Goal: Use online tool/utility: Utilize a website feature to perform a specific function

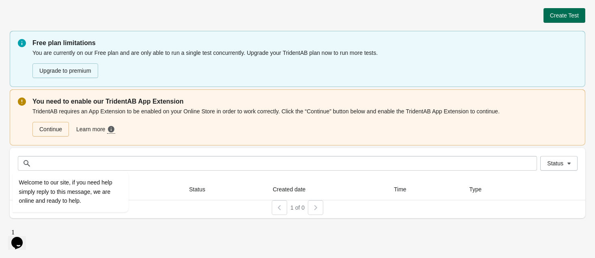
click at [569, 16] on span "Create Test" at bounding box center [564, 15] width 29 height 6
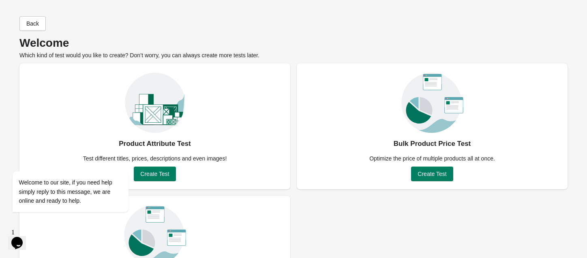
scroll to position [51, 0]
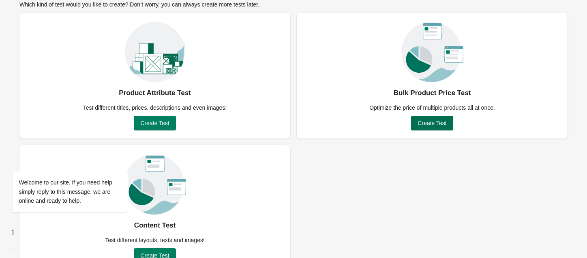
click at [429, 120] on span "Create Test" at bounding box center [432, 123] width 29 height 6
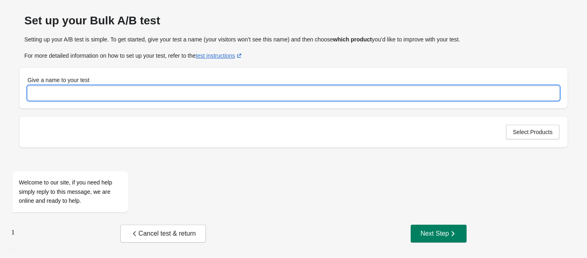
click at [193, 94] on input "Give a name to your test" at bounding box center [294, 93] width 532 height 15
paste input "**********"
drag, startPoint x: 61, startPoint y: 91, endPoint x: 175, endPoint y: 96, distance: 114.5
click at [175, 96] on input "**********" at bounding box center [294, 93] width 532 height 15
type input "**********"
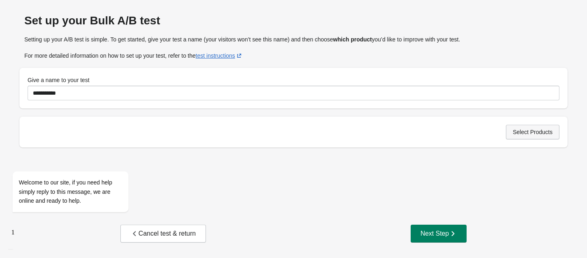
click at [512, 138] on button "Select Products" at bounding box center [533, 132] width 54 height 15
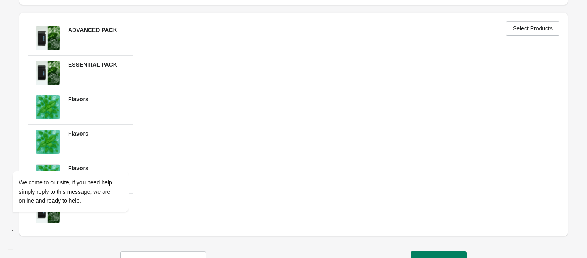
scroll to position [104, 0]
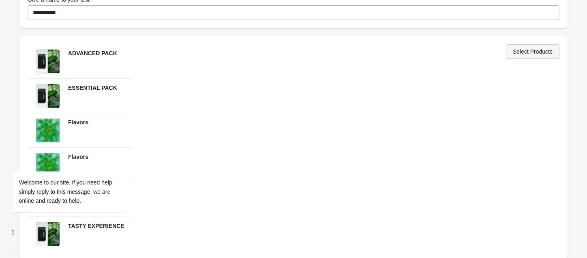
click at [540, 54] on span "Select Products" at bounding box center [533, 51] width 40 height 6
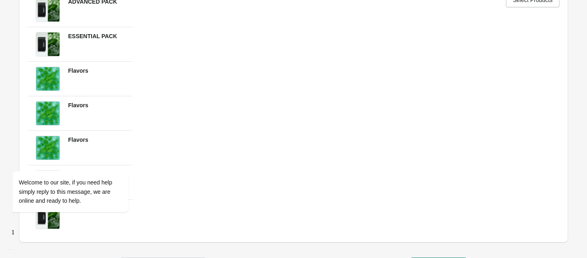
scroll to position [138, 0]
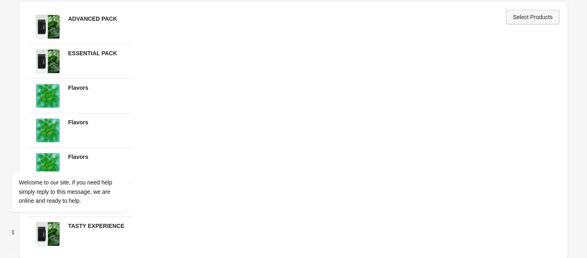
click at [533, 15] on span "Select Products" at bounding box center [533, 17] width 40 height 6
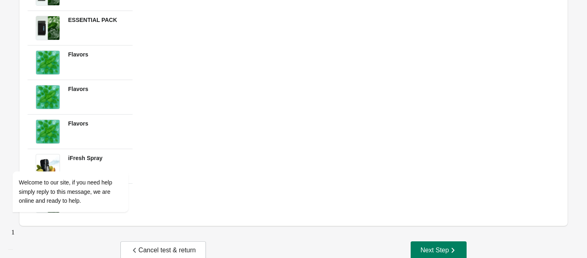
scroll to position [189, 0]
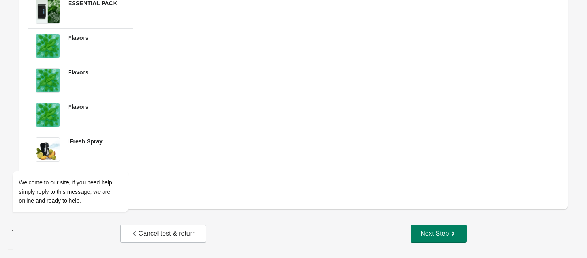
drag, startPoint x: 474, startPoint y: 217, endPoint x: 466, endPoint y: 223, distance: 9.5
click at [473, 217] on div "**********" at bounding box center [294, 47] width 568 height 413
click at [465, 225] on button "Next Step" at bounding box center [439, 233] width 56 height 18
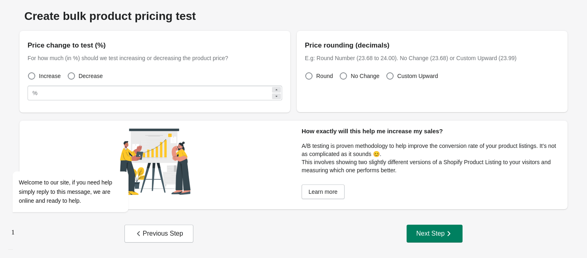
click at [42, 6] on div "Create bulk product pricing test Price change to test (%) For how much (in %) s…" at bounding box center [293, 107] width 548 height 211
click at [172, 254] on div "Create bulk product pricing test Price change to test (%) For how much (in %) s…" at bounding box center [294, 128] width 568 height 253
click at [172, 232] on div "Previous Step" at bounding box center [159, 233] width 49 height 8
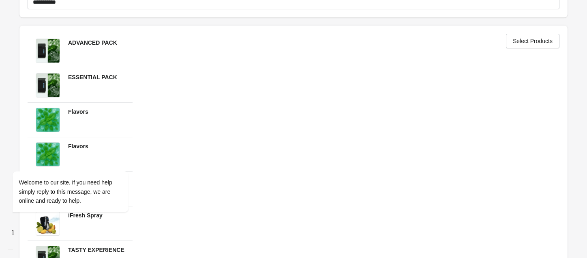
scroll to position [189, 0]
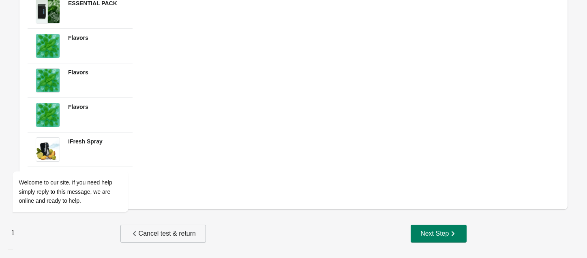
click at [169, 234] on div "Cancel test & return" at bounding box center [163, 233] width 65 height 8
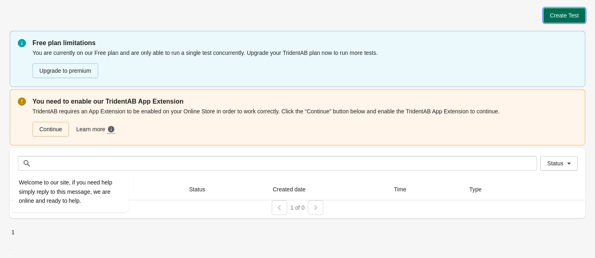
click at [567, 8] on button "Create Test" at bounding box center [565, 15] width 42 height 15
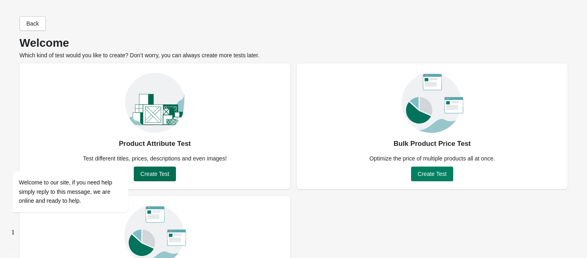
click at [170, 170] on button "Create Test" at bounding box center [155, 173] width 42 height 15
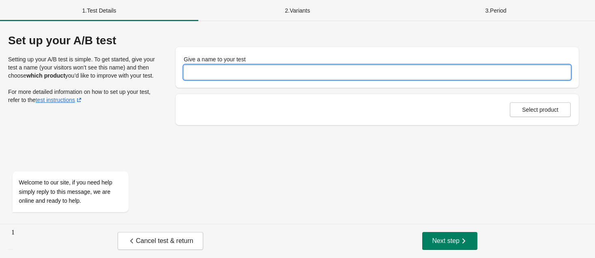
click at [243, 75] on input "Give a name to your test" at bounding box center [377, 72] width 387 height 15
paste input "**********"
type input "**********"
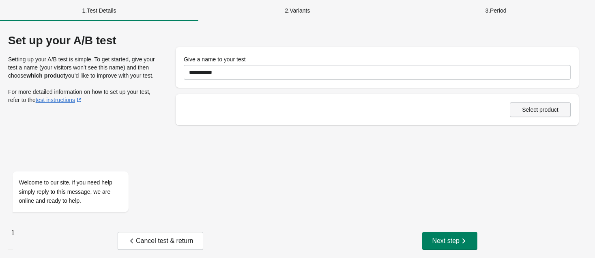
click at [541, 115] on button "Select product" at bounding box center [540, 109] width 61 height 15
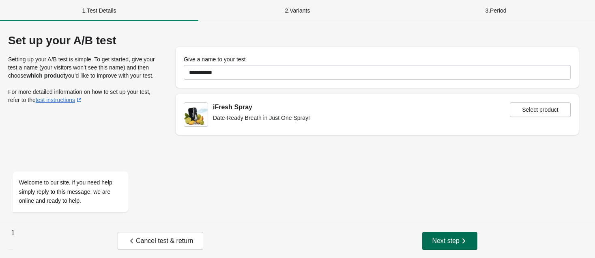
click at [446, 239] on span "Next step" at bounding box center [450, 240] width 36 height 8
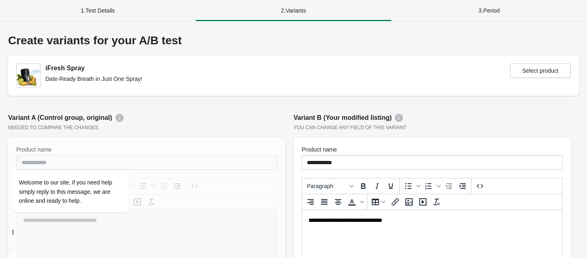
click at [471, 9] on div "3 . Period" at bounding box center [489, 10] width 196 height 21
click at [495, 10] on div "3 . Period" at bounding box center [489, 10] width 196 height 21
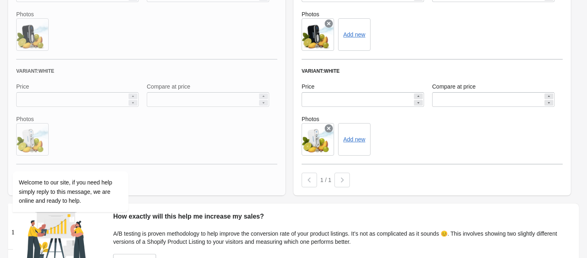
scroll to position [445, 0]
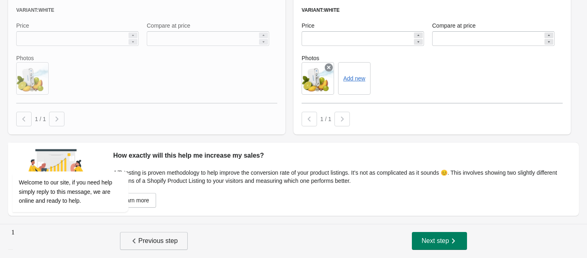
click at [176, 244] on span "Previous step" at bounding box center [153, 240] width 47 height 8
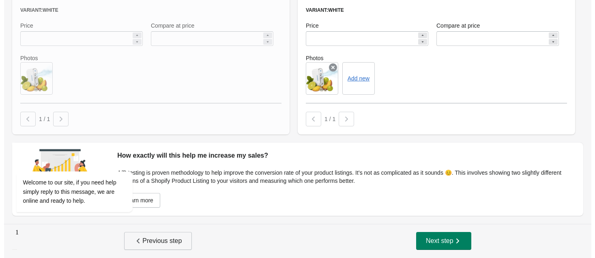
scroll to position [0, 0]
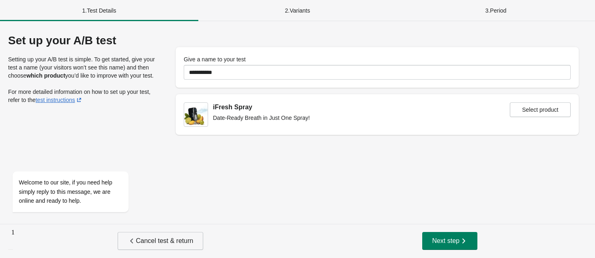
click at [177, 243] on span "Cancel test & return" at bounding box center [160, 240] width 65 height 8
